Goal: Complete application form: Complete application form

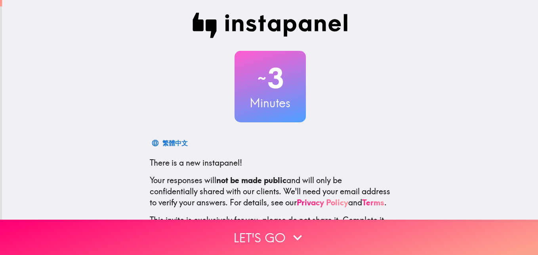
scroll to position [40, 0]
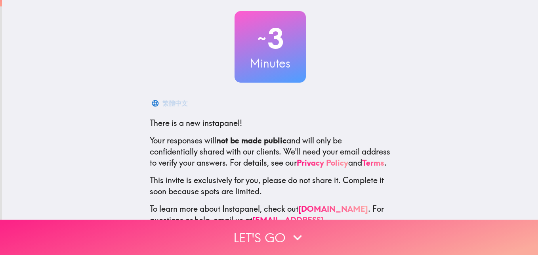
click at [253, 226] on button "Let's go" at bounding box center [269, 236] width 538 height 35
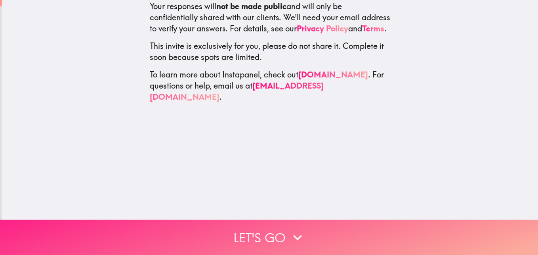
scroll to position [0, 0]
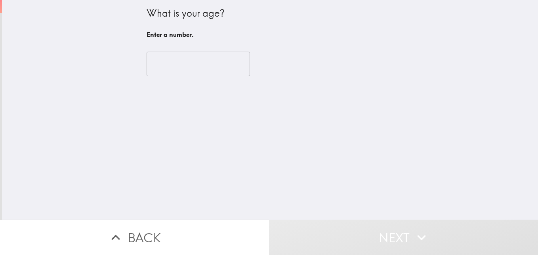
click at [177, 58] on input "number" at bounding box center [198, 64] width 103 height 25
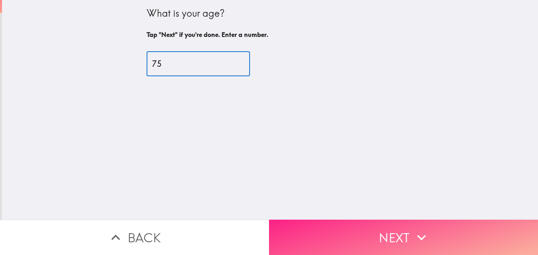
type input "75"
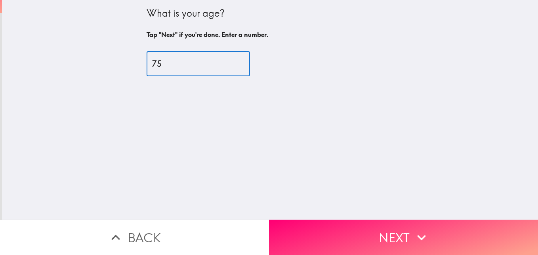
drag, startPoint x: 289, startPoint y: 225, endPoint x: 287, endPoint y: 232, distance: 6.5
click at [289, 226] on button "Next" at bounding box center [403, 236] width 269 height 35
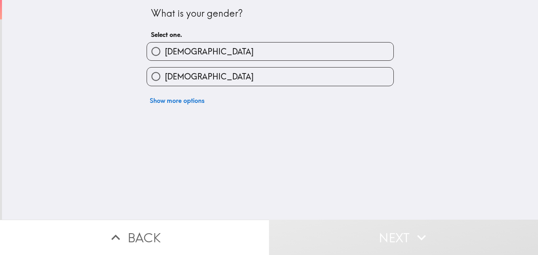
click at [202, 75] on label "[DEMOGRAPHIC_DATA]" at bounding box center [270, 76] width 247 height 18
click at [165, 75] on input "[DEMOGRAPHIC_DATA]" at bounding box center [156, 76] width 18 height 18
radio input "true"
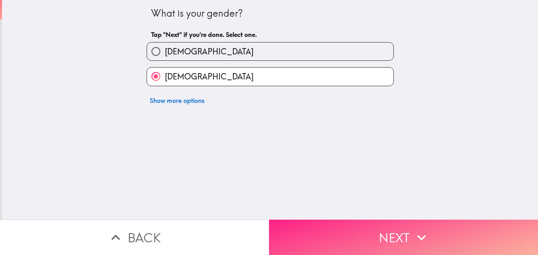
click at [284, 232] on button "Next" at bounding box center [403, 236] width 269 height 35
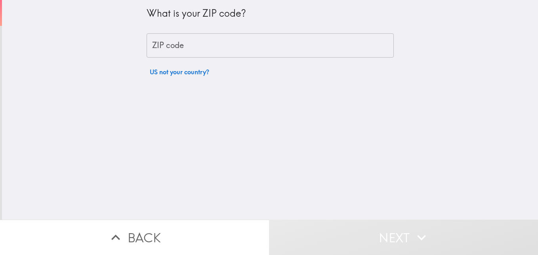
click at [228, 48] on input "ZIP code" at bounding box center [270, 45] width 247 height 25
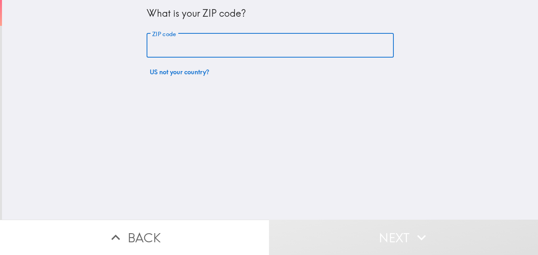
type input "10710"
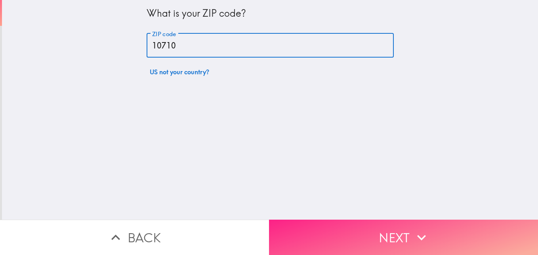
click at [293, 230] on button "Next" at bounding box center [403, 236] width 269 height 35
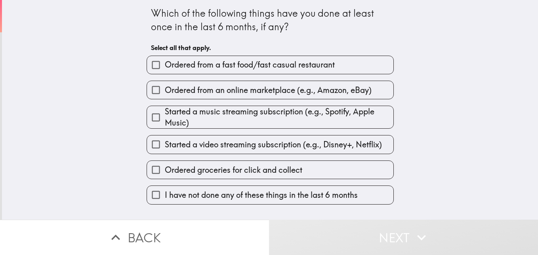
click at [224, 87] on span "Ordered from an online marketplace (e.g., Amazon, eBay)" at bounding box center [268, 89] width 207 height 11
click at [165, 87] on input "Ordered from an online marketplace (e.g., Amazon, eBay)" at bounding box center [156, 90] width 18 height 18
checkbox input "true"
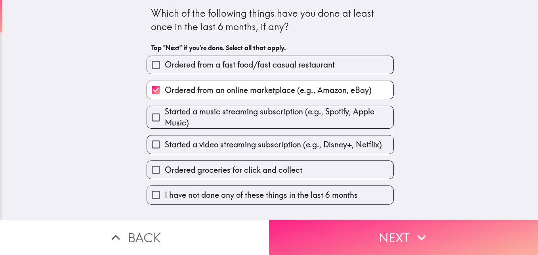
click at [301, 234] on button "Next" at bounding box center [403, 236] width 269 height 35
